Goal: Task Accomplishment & Management: Manage account settings

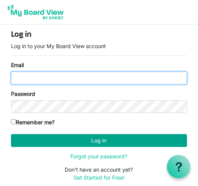
type input "[EMAIL_ADDRESS][DOMAIN_NAME]"
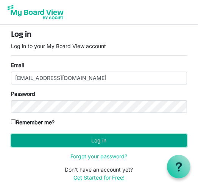
click at [76, 144] on button "Log in" at bounding box center [99, 140] width 176 height 13
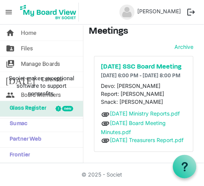
scroll to position [76, 0]
click at [115, 110] on link "2025-10-14 Ministry Reports.pdf" at bounding box center [145, 113] width 70 height 6
click at [120, 120] on link "2025-09-09 Board Meeting Minutes.pdf" at bounding box center [133, 128] width 65 height 16
click at [119, 137] on link "2025-10-14 Treasurers Report.pdf" at bounding box center [147, 140] width 74 height 6
